Goal: Task Accomplishment & Management: Complete application form

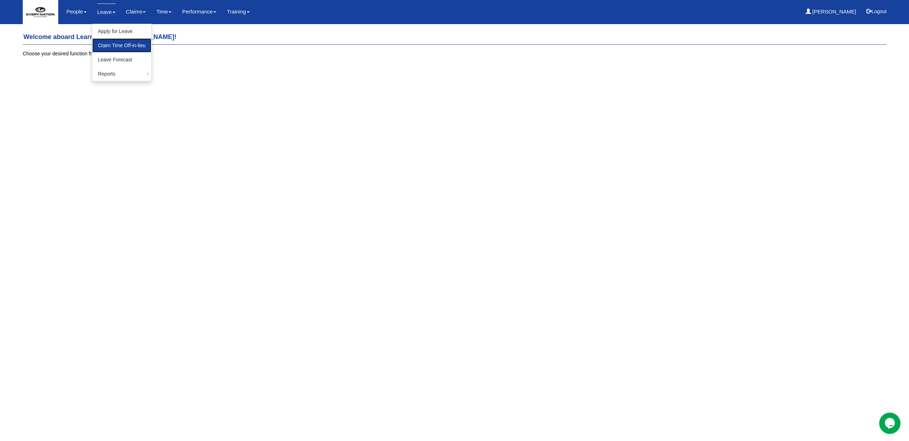
click at [116, 48] on link "Claim Time Off-in-lieu" at bounding box center [121, 45] width 59 height 14
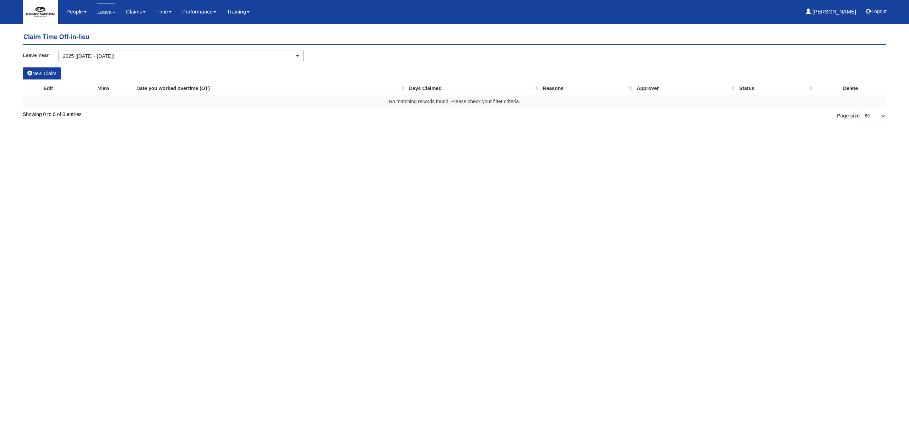
select select "50"
click at [48, 71] on button "New Claim" at bounding box center [42, 73] width 38 height 12
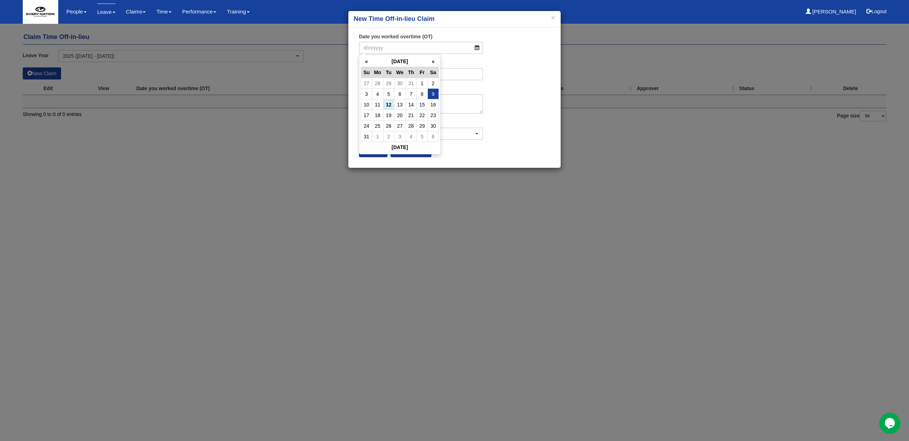
click at [430, 95] on td "9" at bounding box center [432, 94] width 11 height 11
type input "9/8/2025"
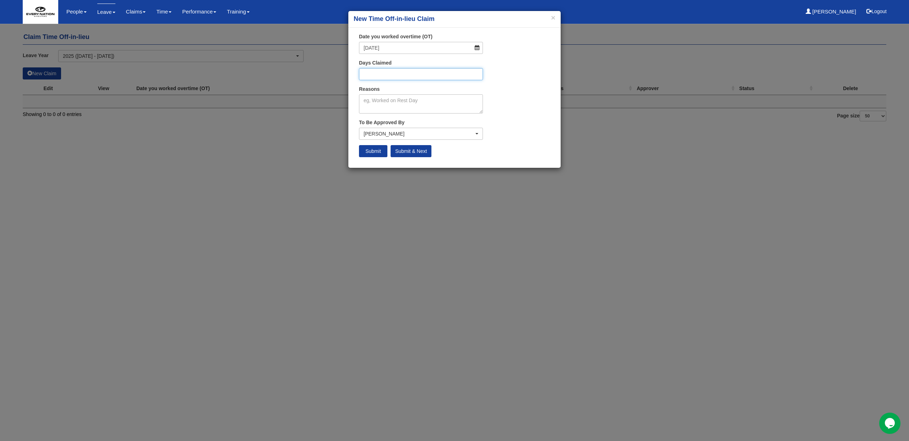
click at [419, 77] on input "Days Claimed" at bounding box center [421, 74] width 124 height 12
type input "1"
click at [420, 104] on textarea "Reasons" at bounding box center [421, 103] width 124 height 19
type textarea "A"
type textarea "M"
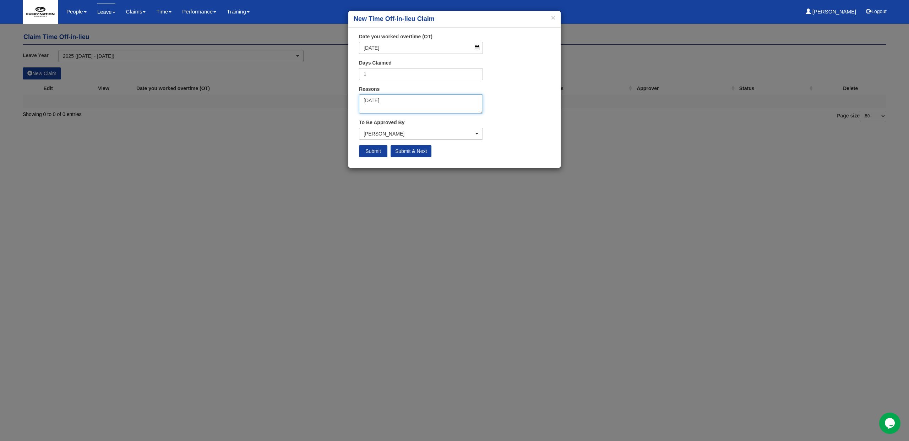
type textarea "National Day"
click at [399, 77] on input "1" at bounding box center [421, 74] width 124 height 12
click at [400, 99] on textarea "National Day" at bounding box center [421, 103] width 124 height 19
click at [396, 129] on div "Hazel Quinones" at bounding box center [420, 133] width 123 height 11
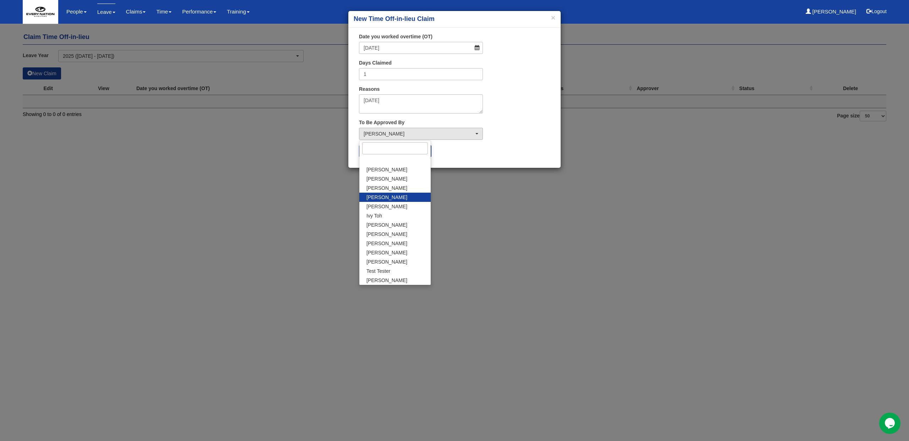
click at [399, 198] on link "Hazel Quinones" at bounding box center [394, 197] width 71 height 9
select select "353ebdb8-c00e-4a4b-93a8-a1587dc175e5"
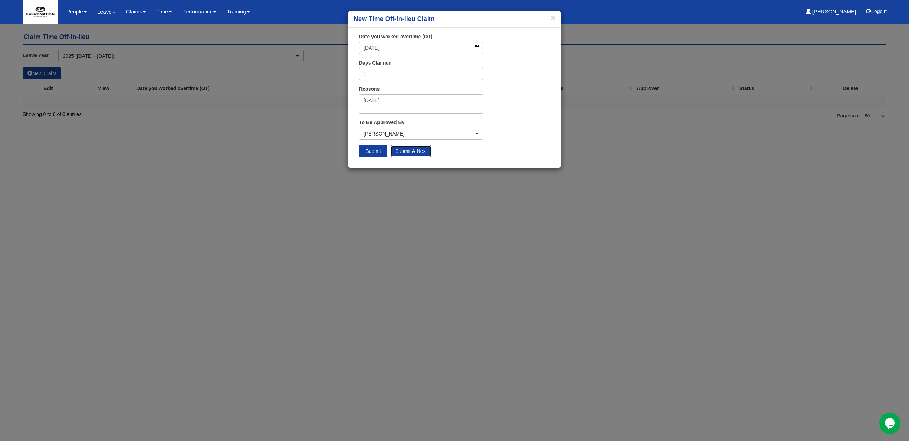
click at [399, 152] on input "Submit & Next" at bounding box center [411, 151] width 41 height 12
select select "50"
click at [554, 20] on button "×" at bounding box center [553, 17] width 4 height 7
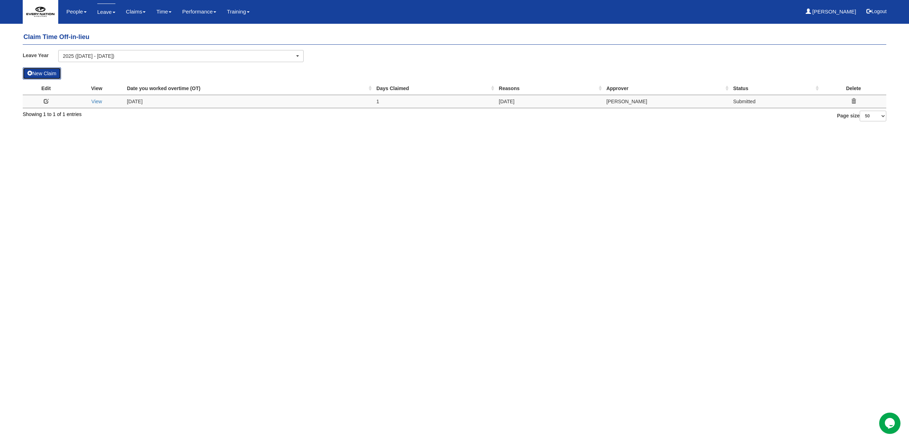
click at [48, 73] on button "New Claim" at bounding box center [42, 73] width 38 height 12
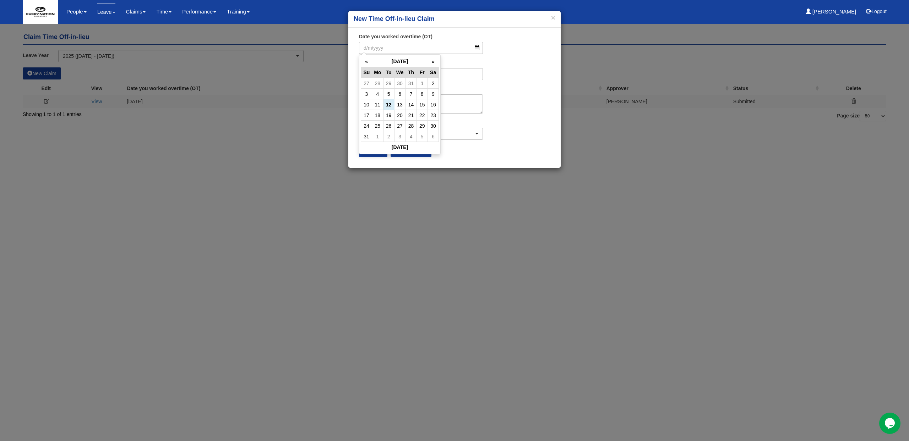
click at [559, 23] on div "× New Time Off-in-lieu Claim" at bounding box center [454, 19] width 212 height 17
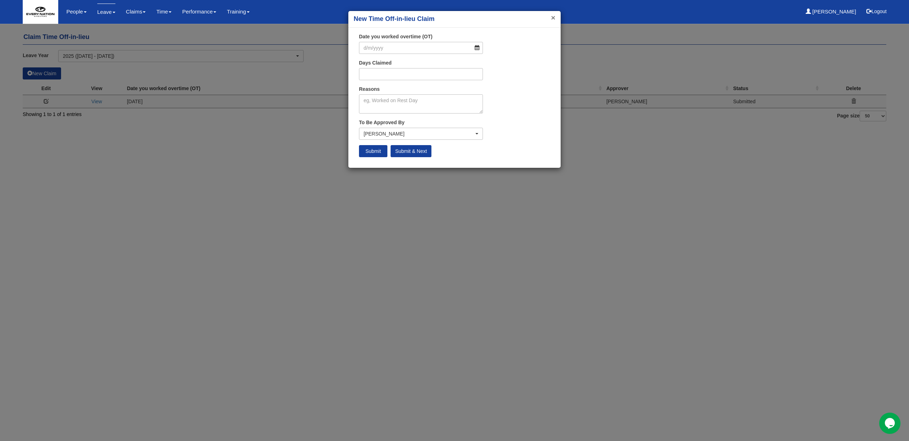
click at [555, 17] on button "×" at bounding box center [553, 17] width 4 height 7
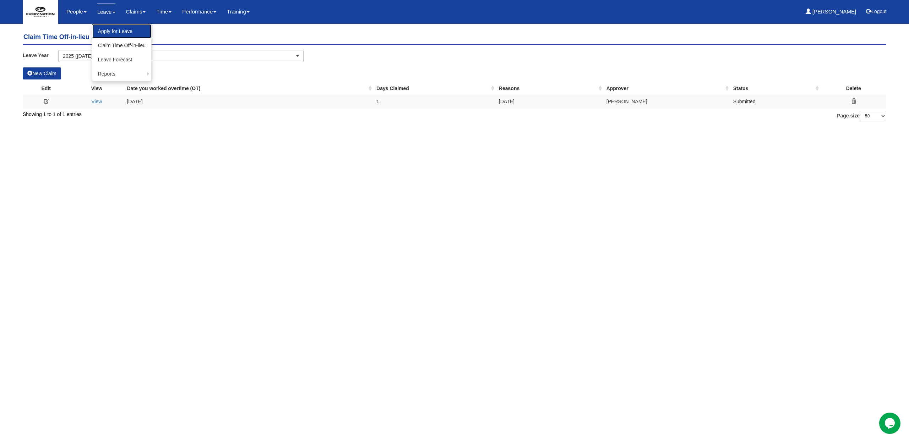
click at [108, 31] on link "Apply for Leave" at bounding box center [121, 31] width 59 height 14
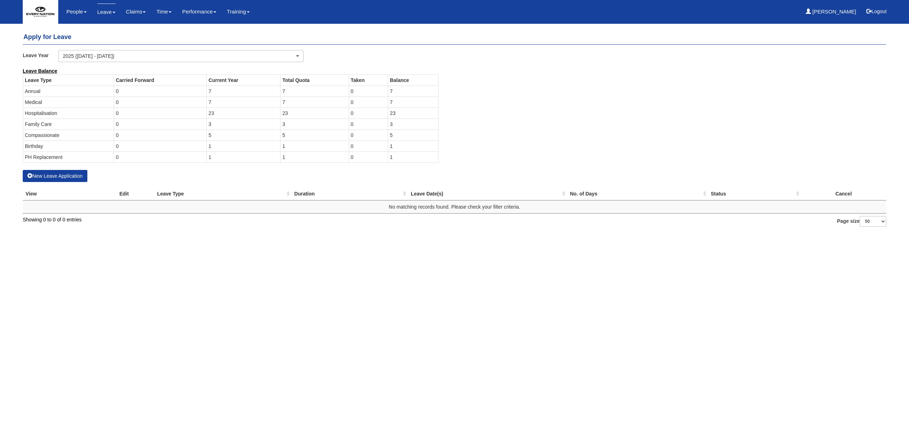
select select "50"
